Goal: Information Seeking & Learning: Learn about a topic

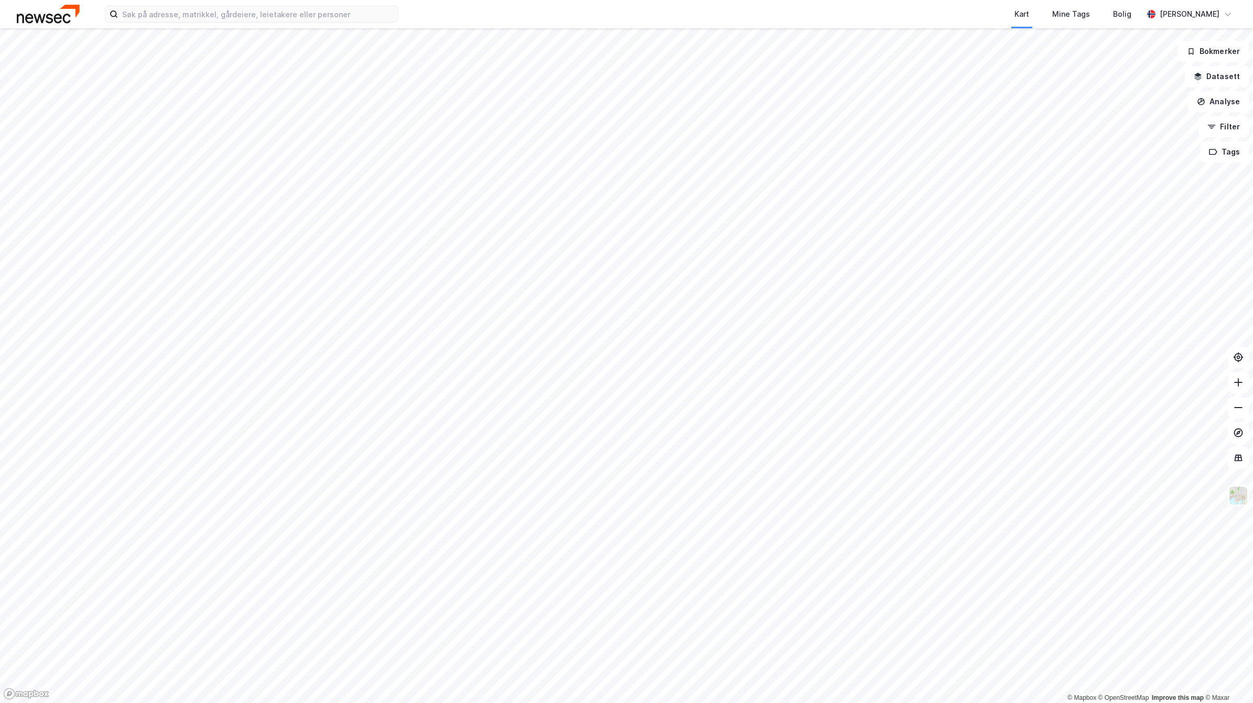
click at [664, 0] on html "Kart Mine Tags Bolig [PERSON_NAME] © Mapbox © OpenStreetMap Improve this map © …" at bounding box center [626, 351] width 1253 height 703
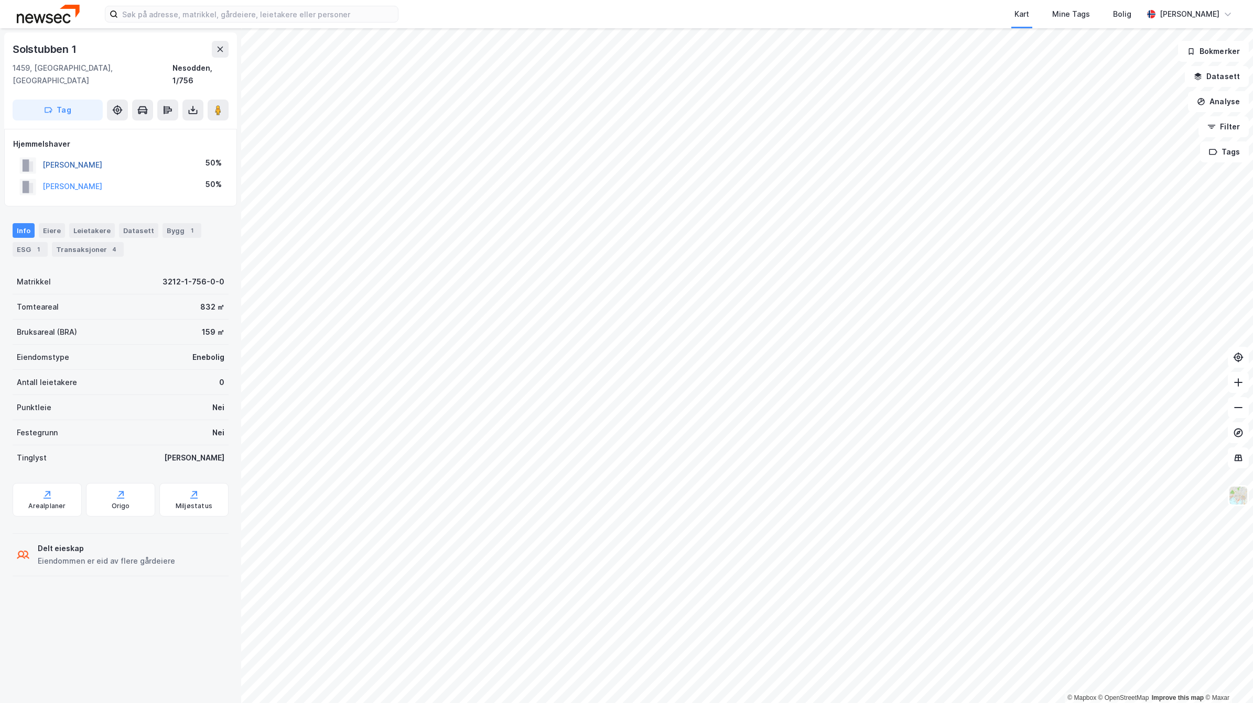
click at [0, 0] on button "[PERSON_NAME]" at bounding box center [0, 0] width 0 height 0
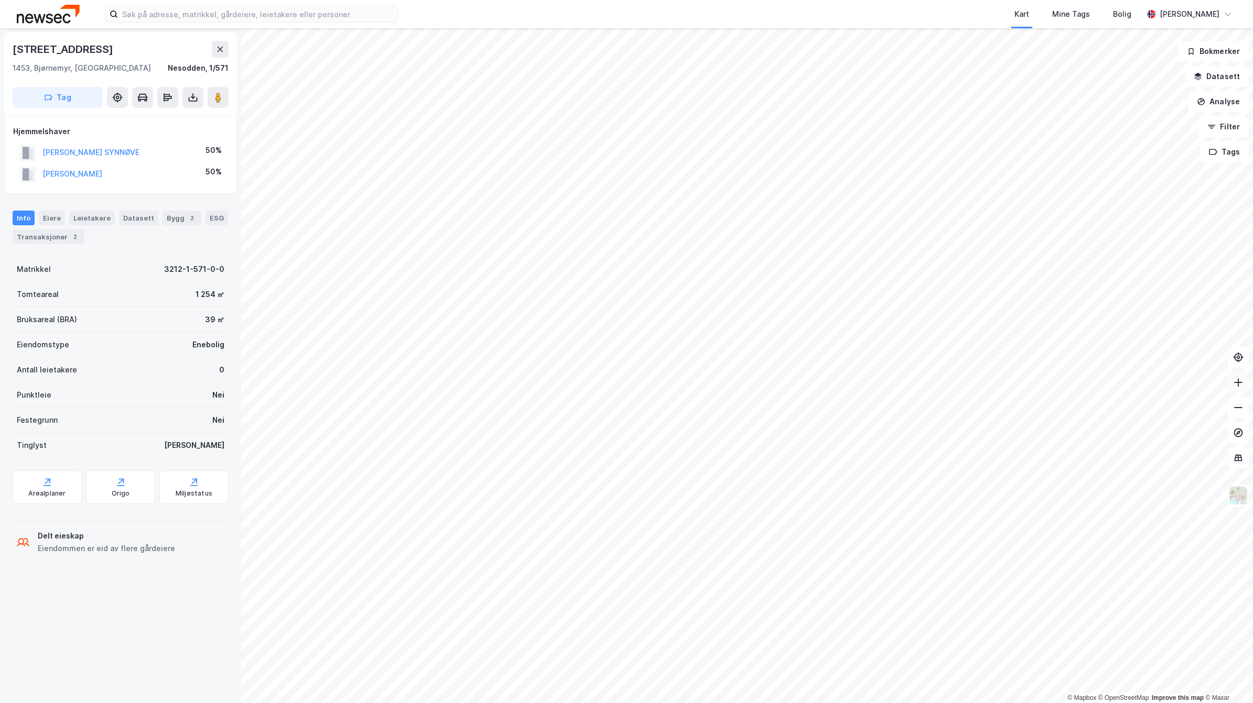
click at [1235, 383] on icon at bounding box center [1238, 382] width 8 height 1
click at [1053, 0] on html "Kart Mine Tags Bolig [PERSON_NAME] © Mapbox © OpenStreetMap Improve this map © …" at bounding box center [626, 351] width 1253 height 703
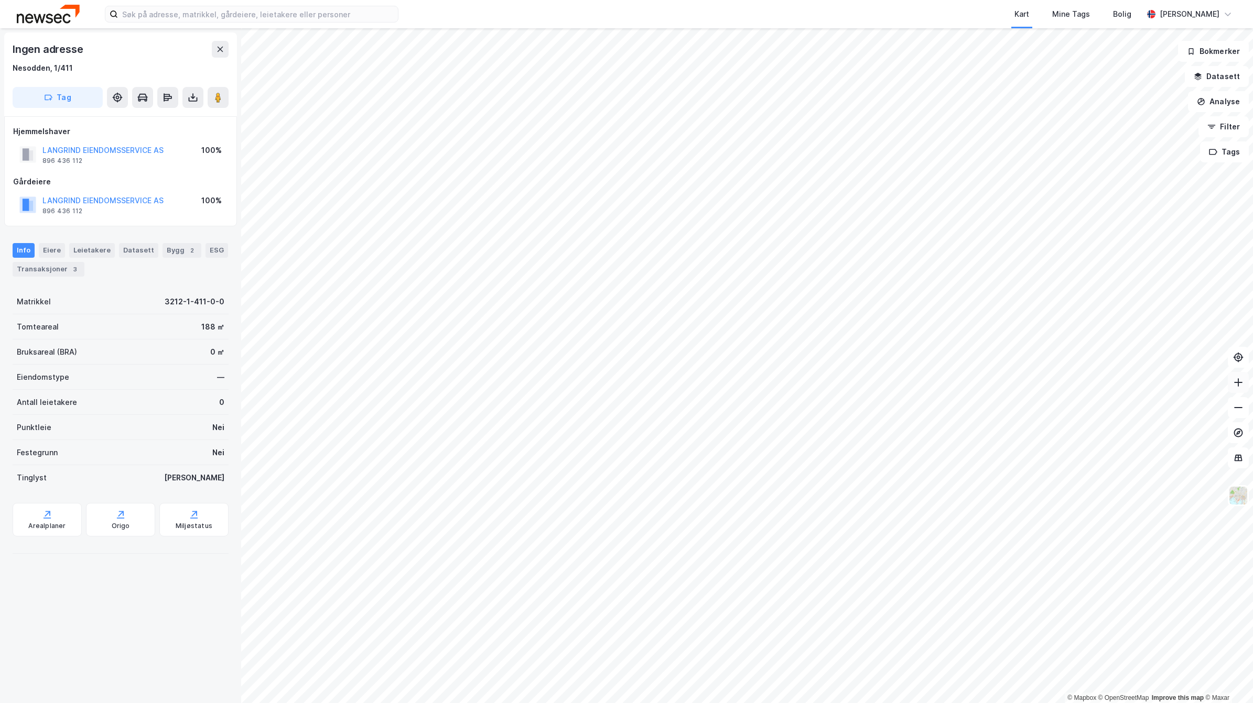
click at [1235, 384] on icon at bounding box center [1238, 382] width 10 height 10
click at [1175, 0] on html "Kart Mine Tags Bolig [PERSON_NAME] © Mapbox © OpenStreetMap Improve this map © …" at bounding box center [626, 351] width 1253 height 703
drag, startPoint x: 1243, startPoint y: 388, endPoint x: 1239, endPoint y: 381, distance: 7.5
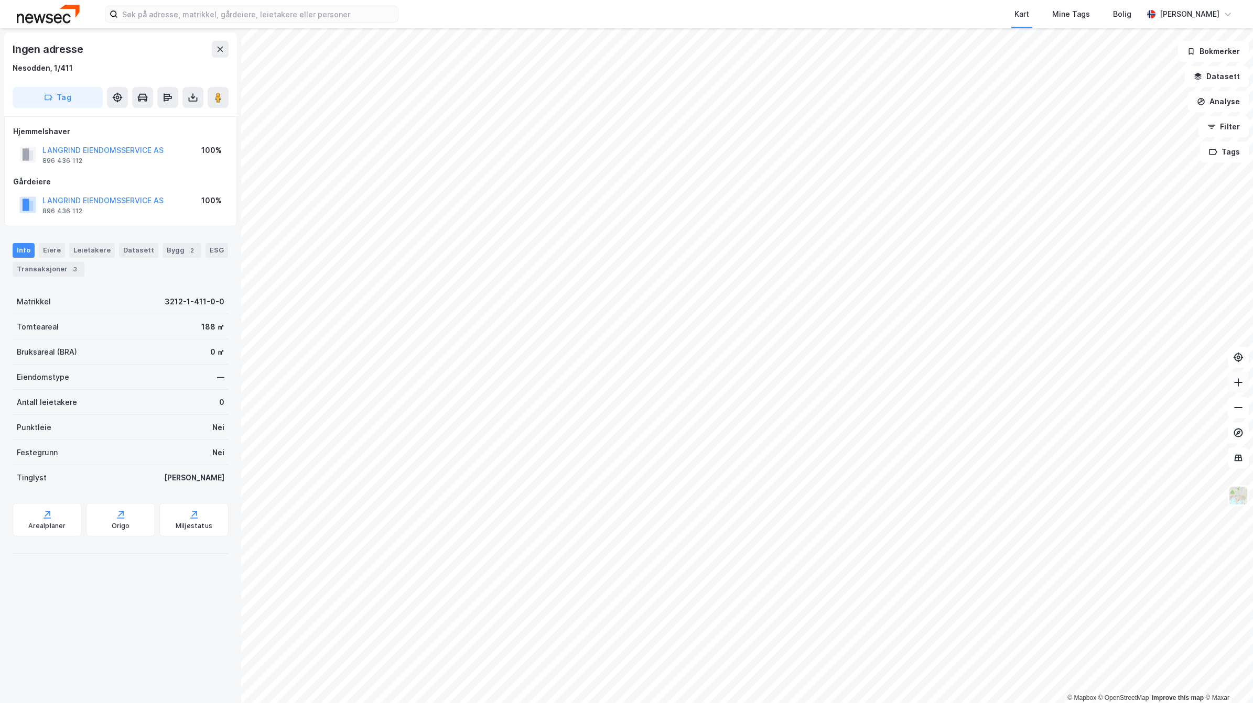
drag, startPoint x: 1239, startPoint y: 381, endPoint x: 1237, endPoint y: 375, distance: 6.6
click at [1237, 375] on button at bounding box center [1237, 382] width 21 height 21
click at [1241, 488] on img at bounding box center [1238, 496] width 20 height 20
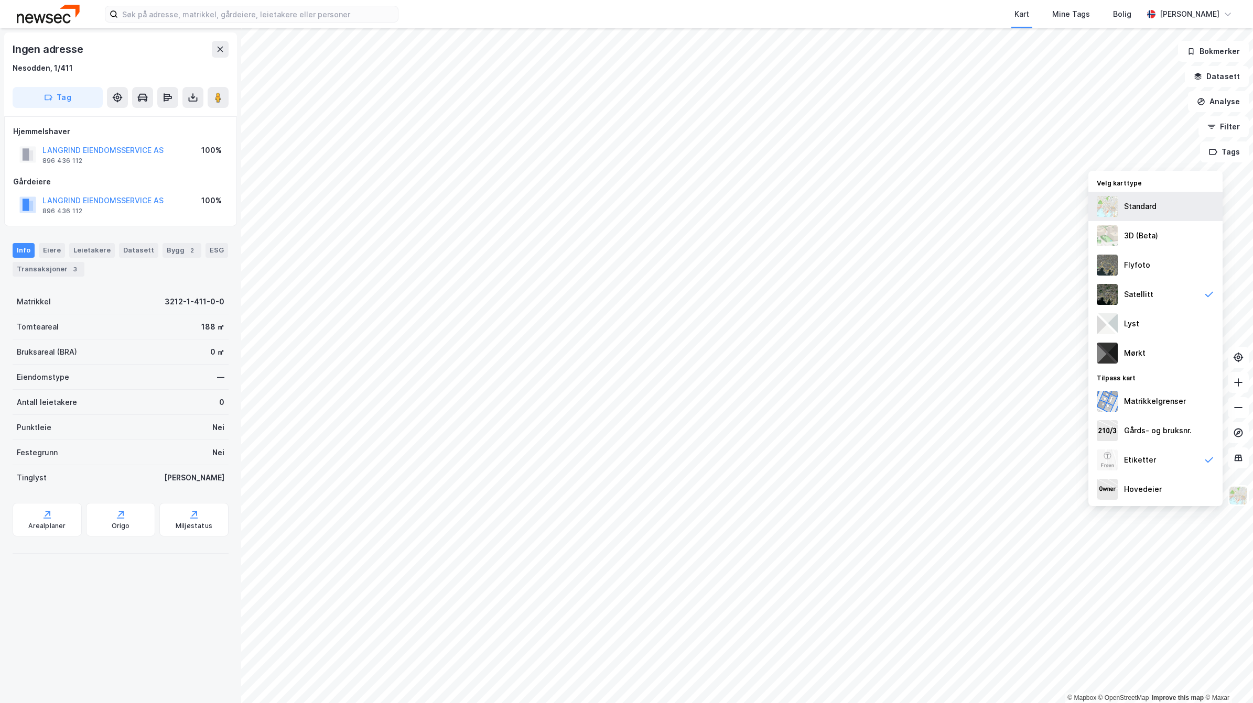
click at [1144, 208] on div "Standard" at bounding box center [1140, 206] width 32 height 13
click at [0, 0] on button "LANGRIND EIENDOMSSERVICE AS" at bounding box center [0, 0] width 0 height 0
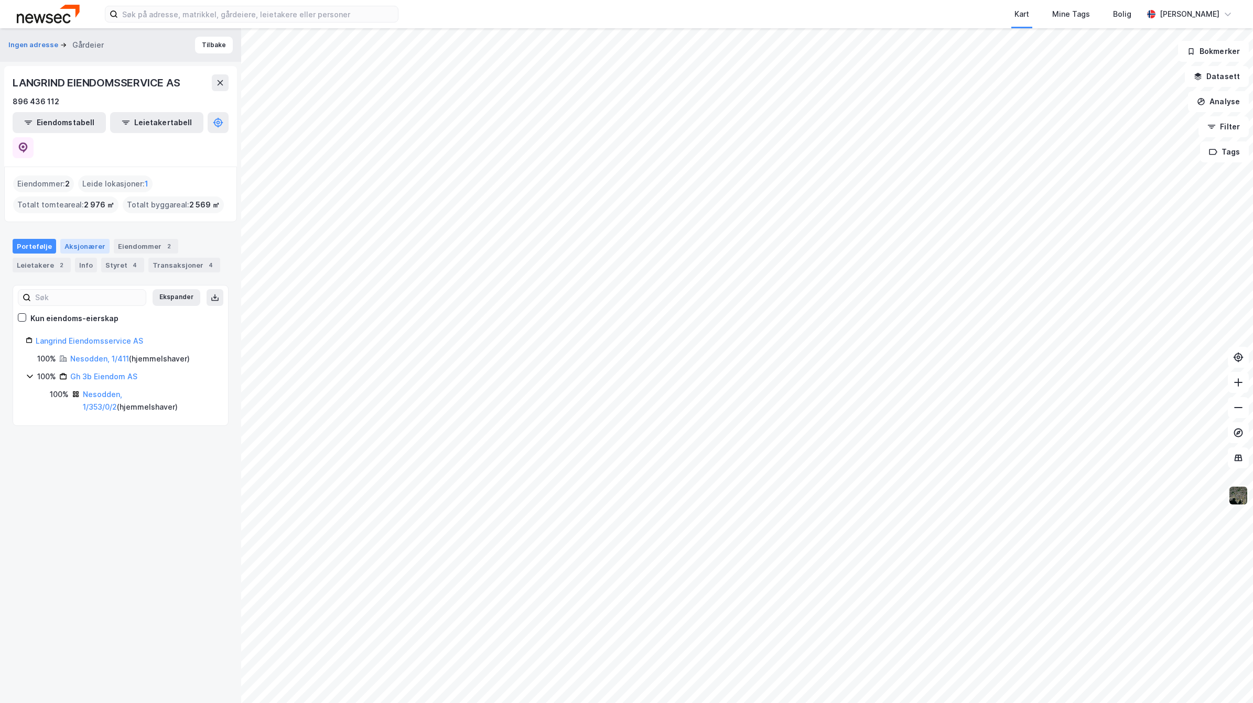
click at [82, 239] on div "Aksjonærer" at bounding box center [84, 246] width 49 height 15
click at [105, 367] on link "[PERSON_NAME]" at bounding box center [104, 371] width 60 height 9
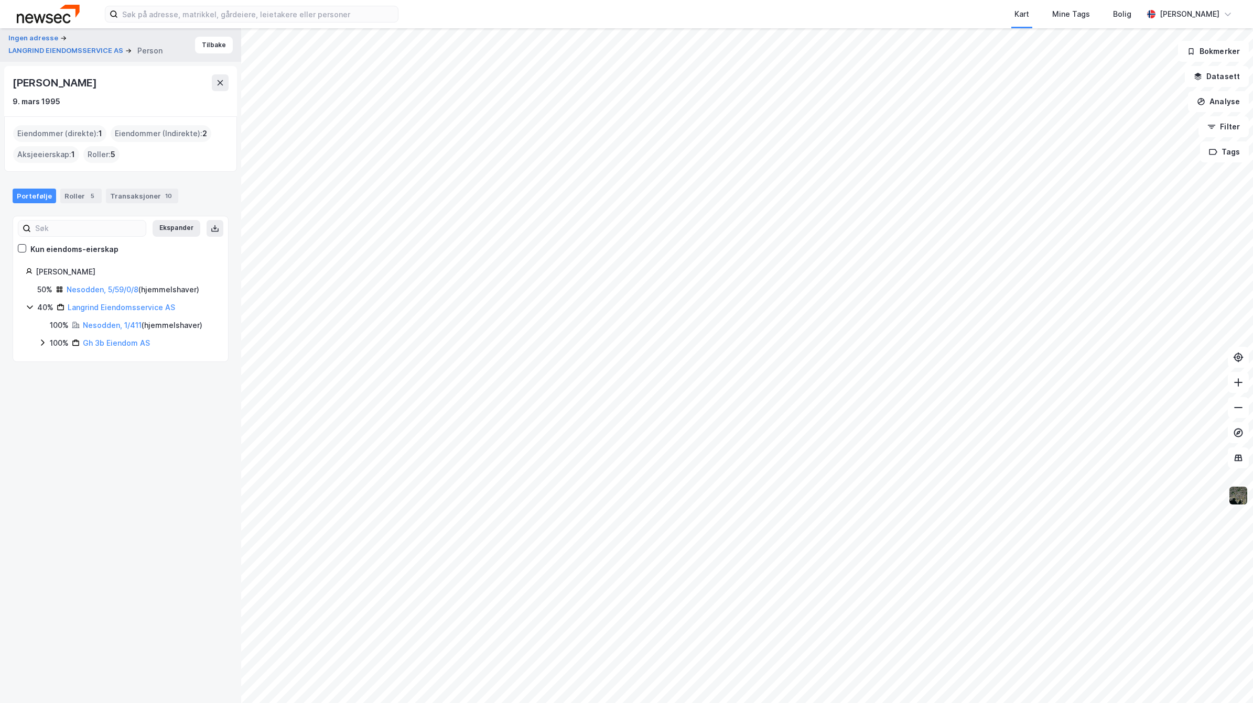
click at [1240, 499] on img at bounding box center [1238, 496] width 20 height 20
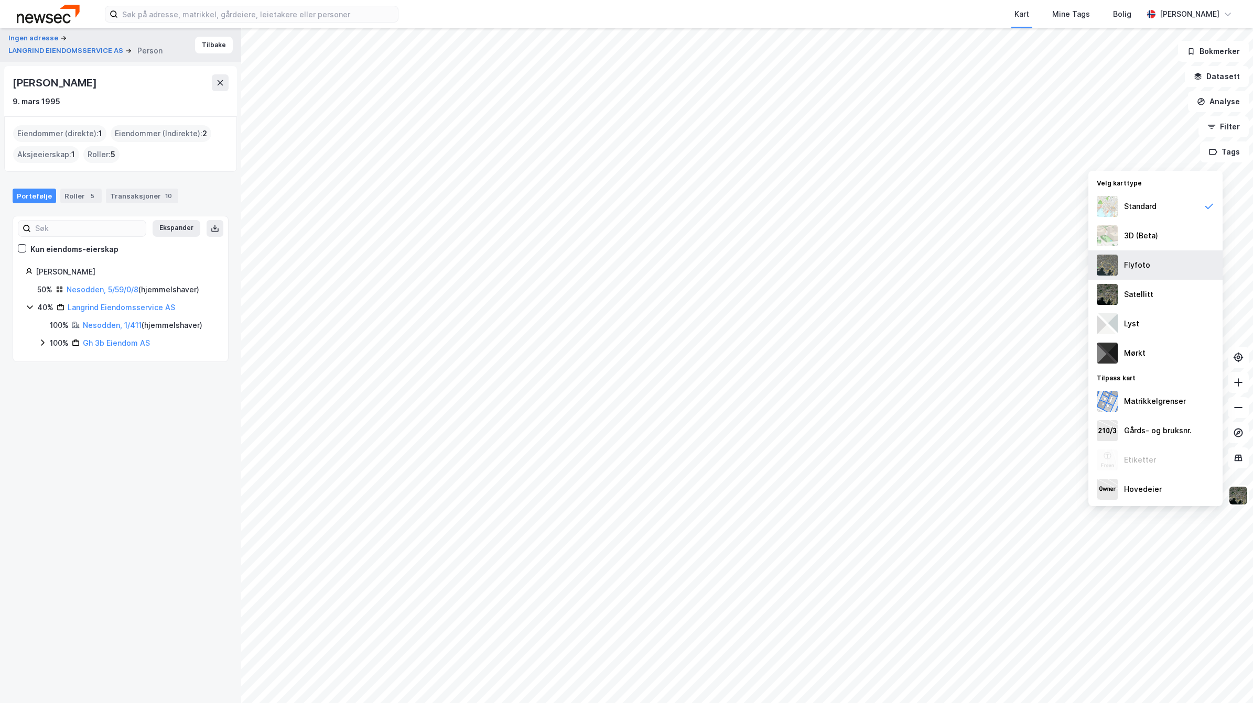
click at [1135, 264] on div "Flyfoto" at bounding box center [1137, 265] width 26 height 13
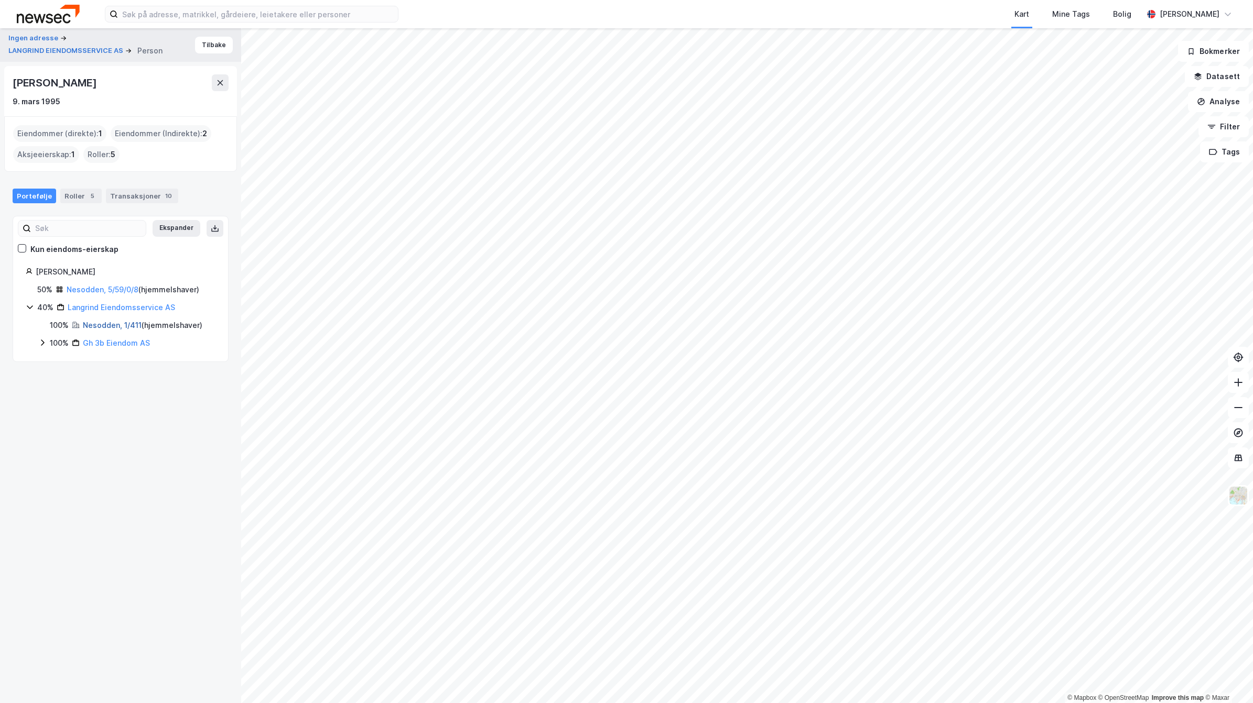
click at [96, 328] on link "Nesodden, 1/411" at bounding box center [112, 325] width 59 height 9
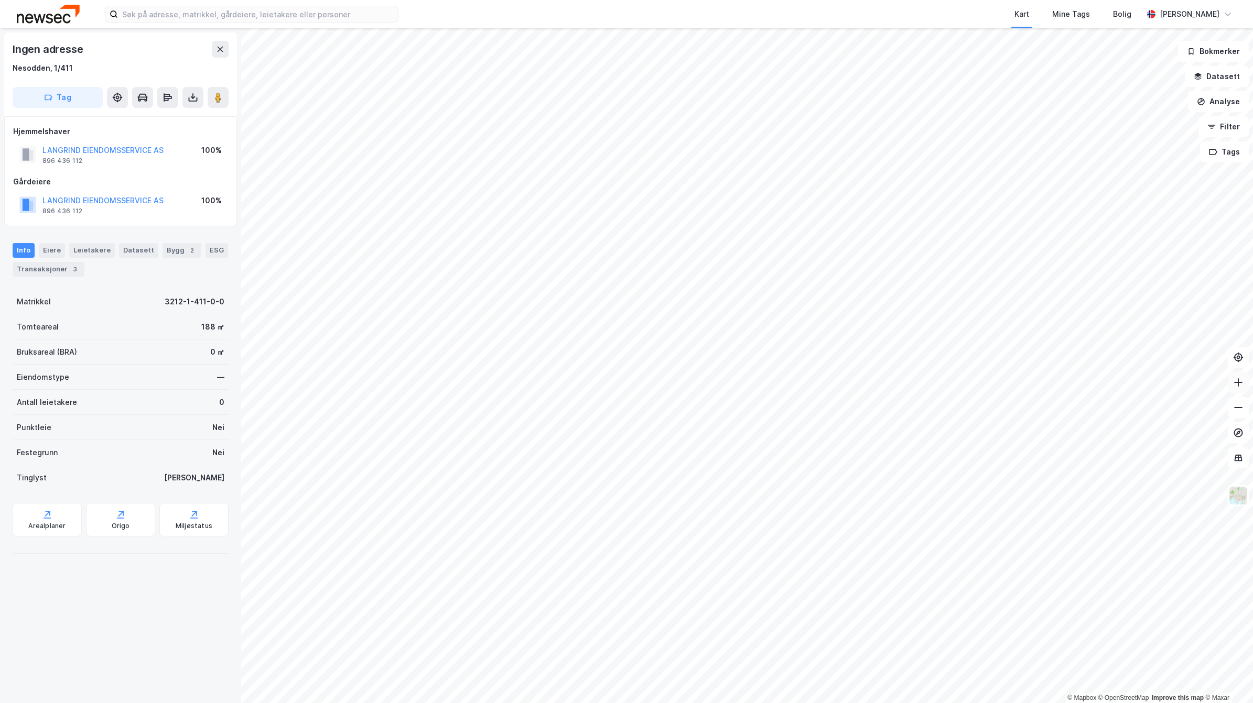
click at [1235, 375] on button at bounding box center [1237, 382] width 21 height 21
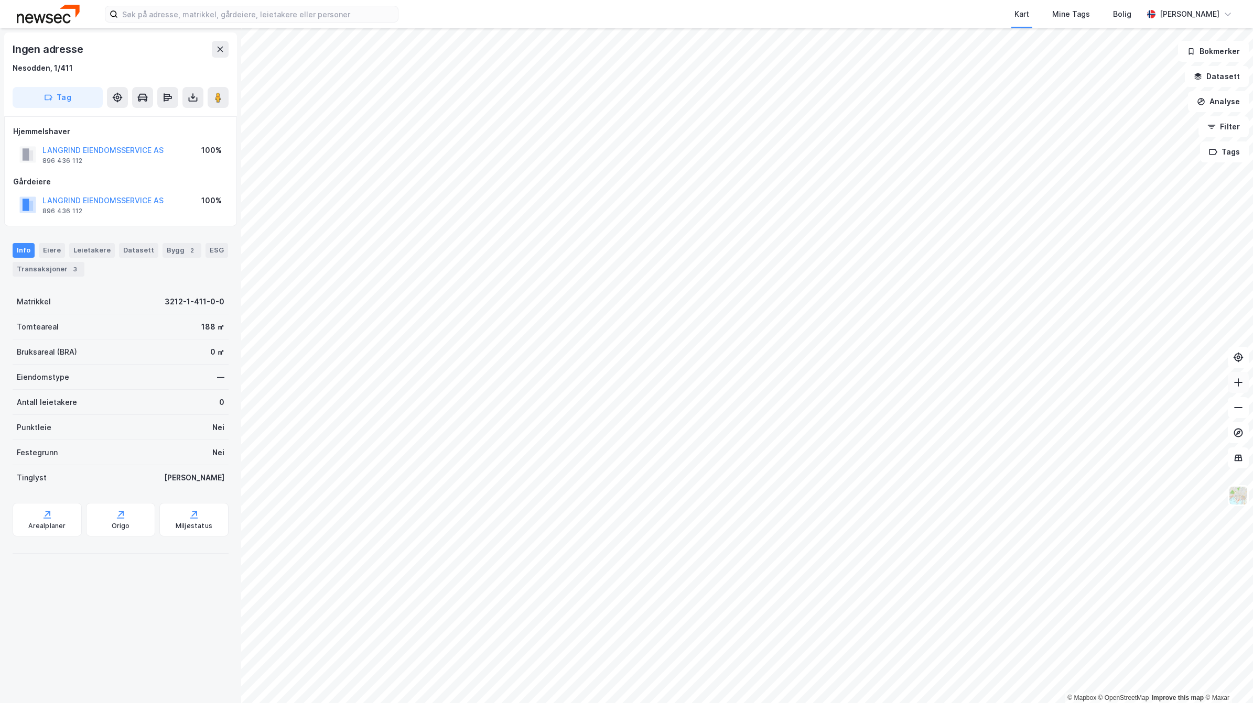
click at [1235, 375] on button at bounding box center [1237, 382] width 21 height 21
